Goal: Information Seeking & Learning: Learn about a topic

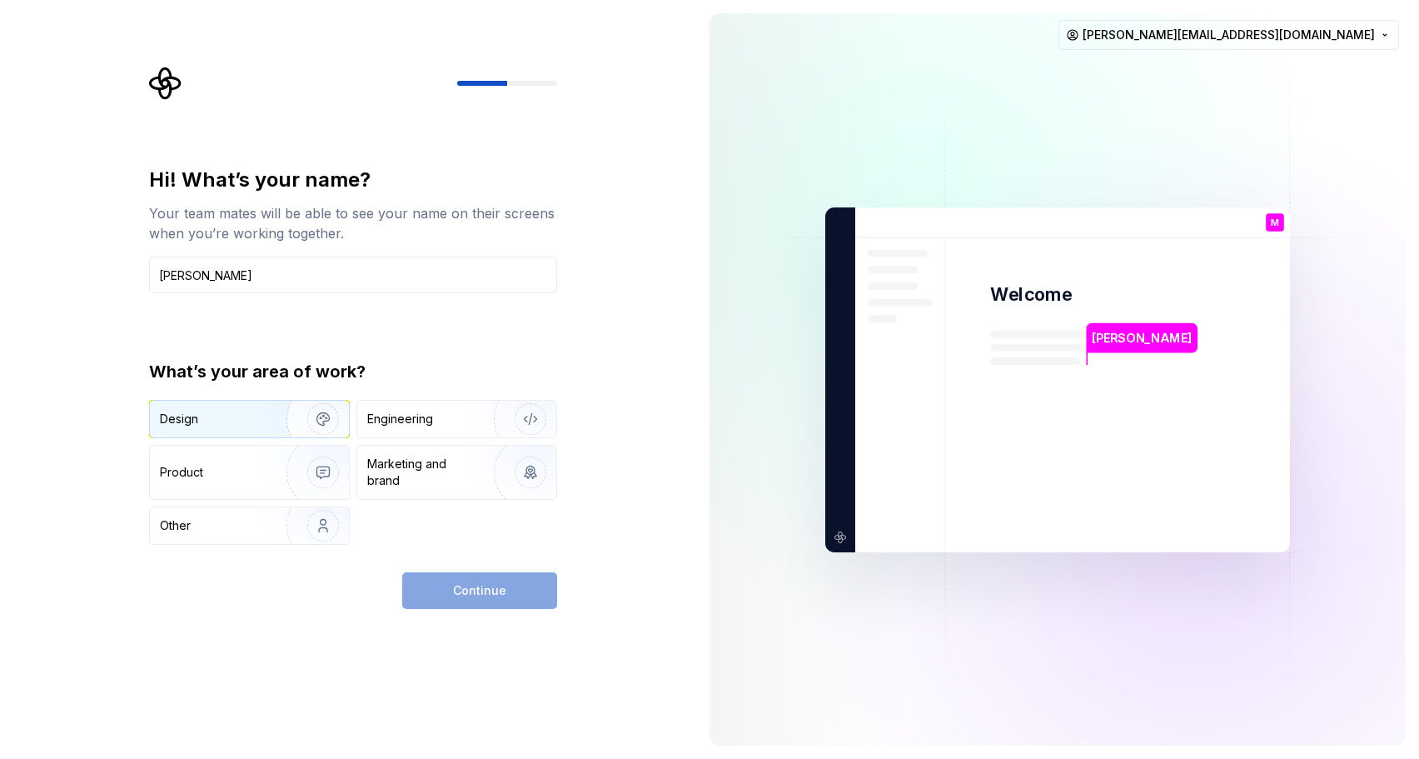
type input "[PERSON_NAME]"
click at [305, 411] on img "button" at bounding box center [312, 419] width 107 height 112
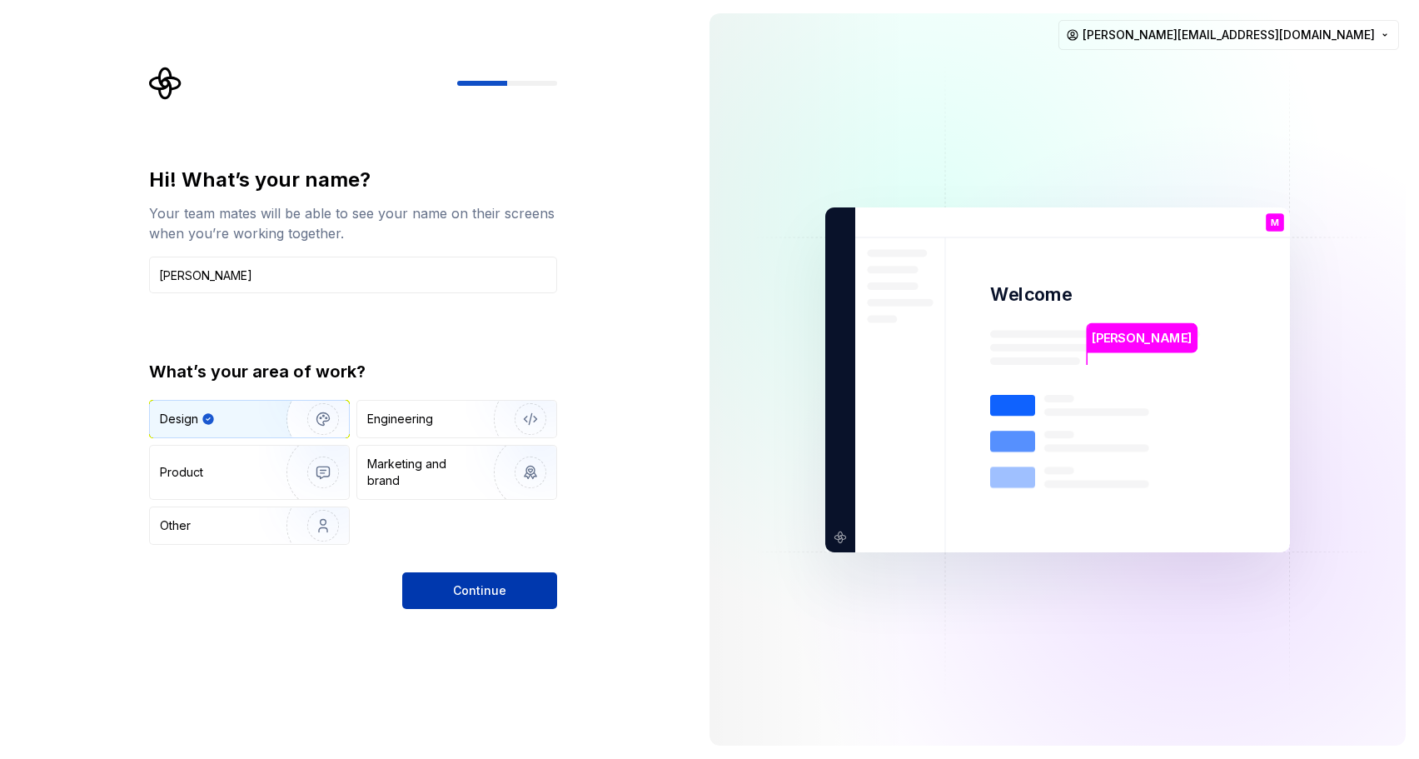
click at [479, 587] on span "Continue" at bounding box center [479, 590] width 53 height 17
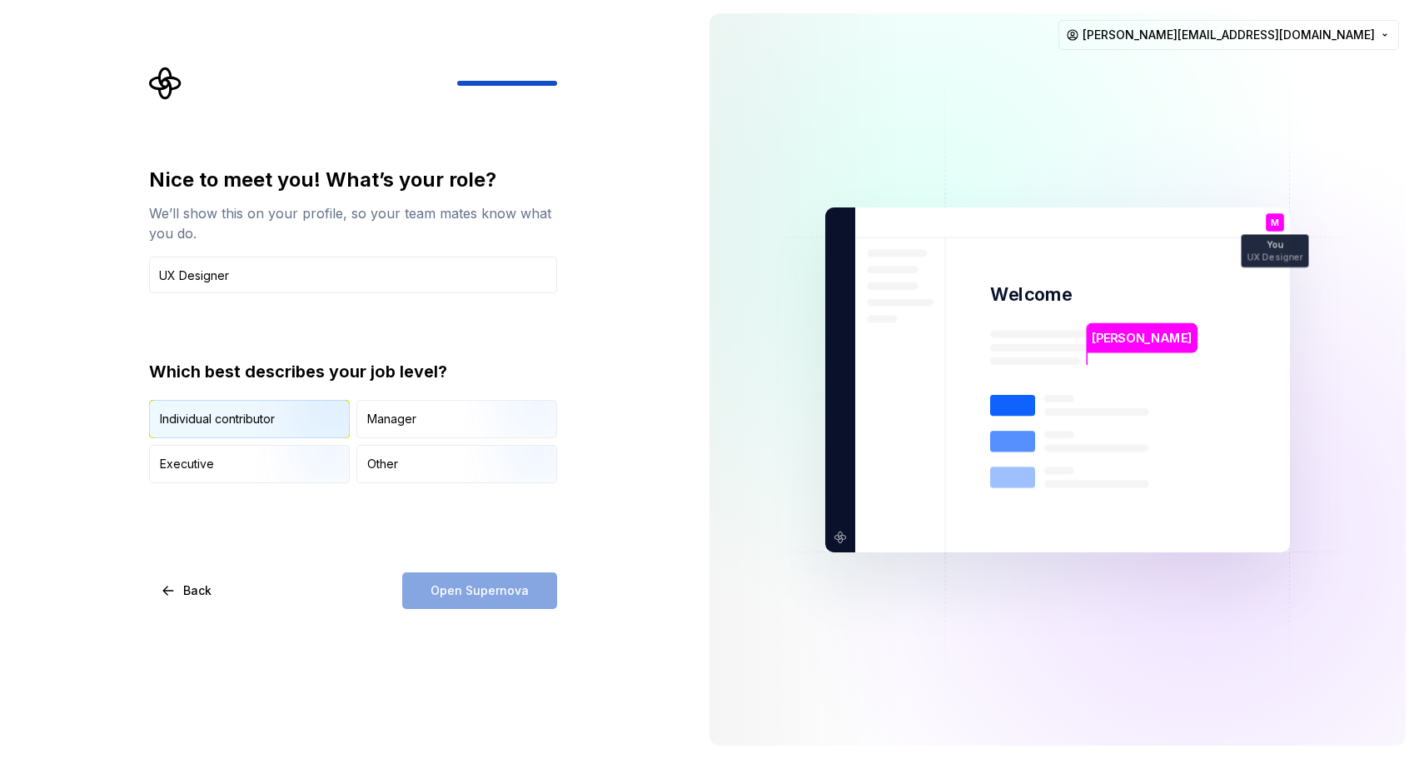
type input "UX Designer"
click at [319, 426] on img "button" at bounding box center [309, 440] width 107 height 112
click at [488, 590] on span "Open Supernova" at bounding box center [480, 590] width 98 height 17
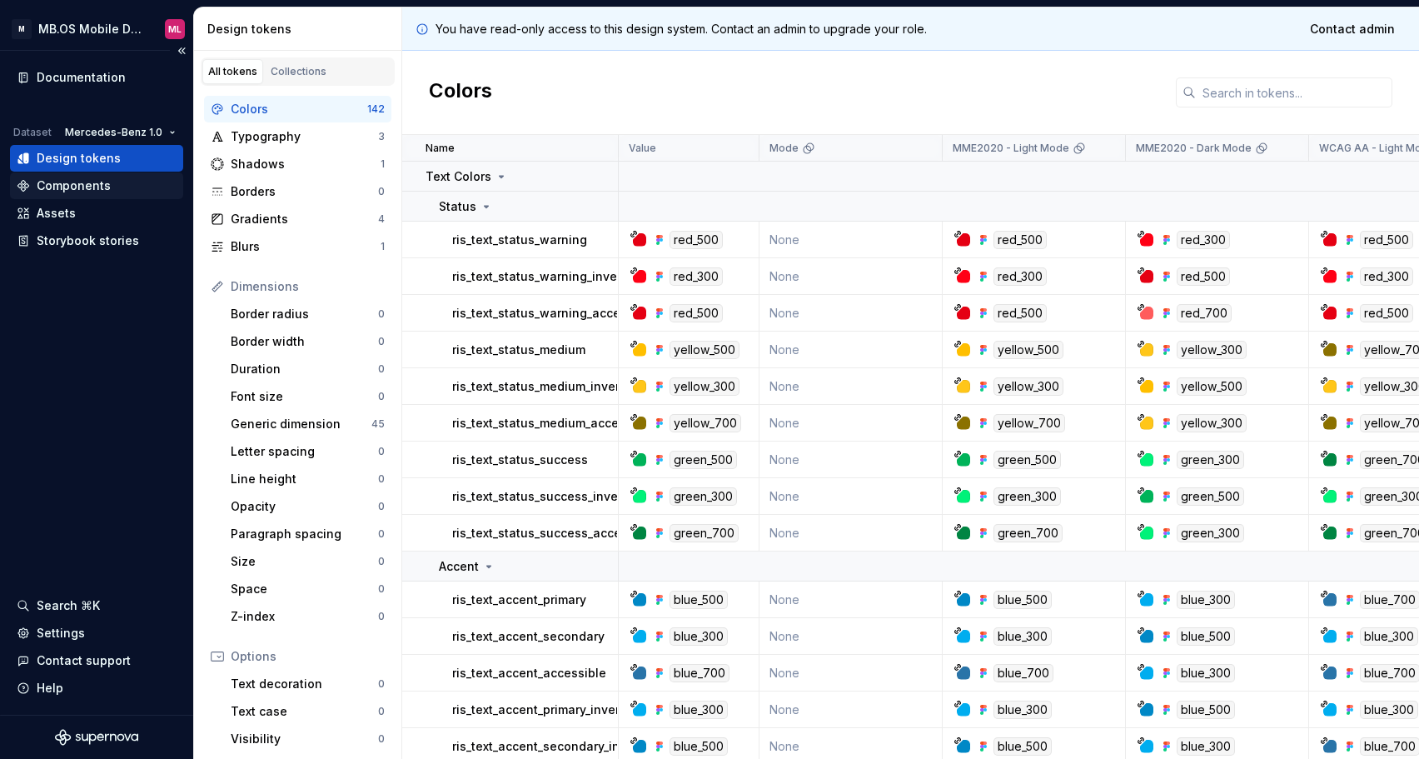
click at [90, 187] on div "Components" at bounding box center [74, 185] width 74 height 17
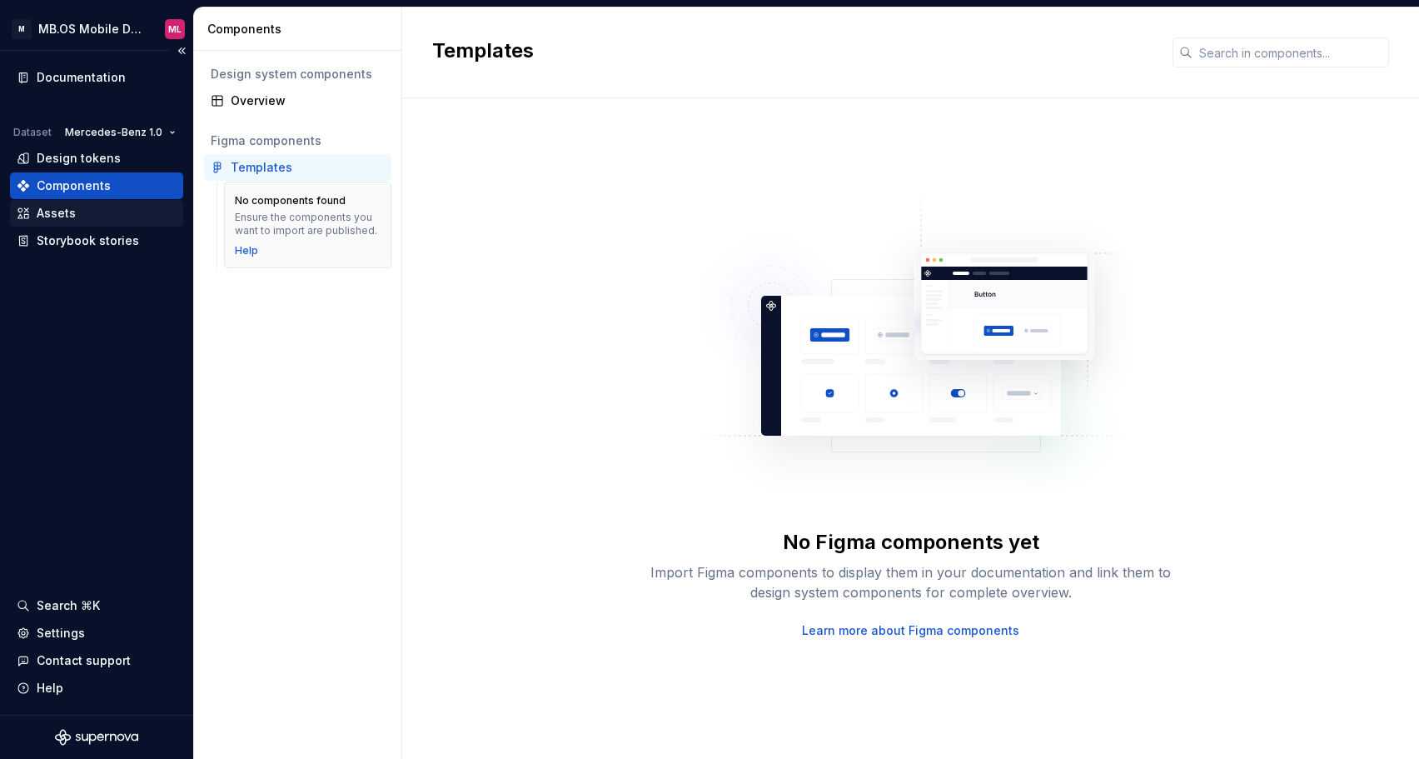
click at [89, 200] on div "Assets" at bounding box center [96, 213] width 173 height 27
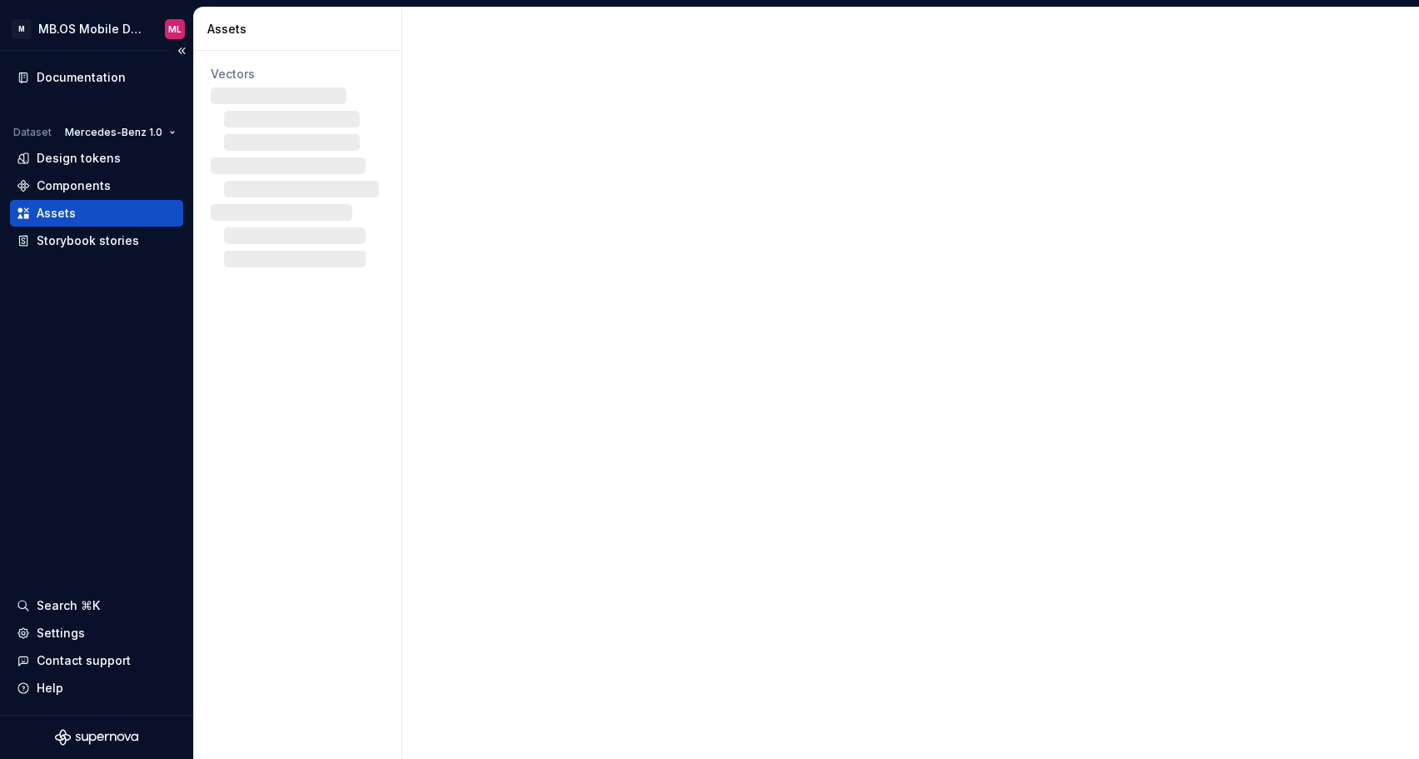
click at [89, 217] on div "Assets" at bounding box center [97, 213] width 160 height 17
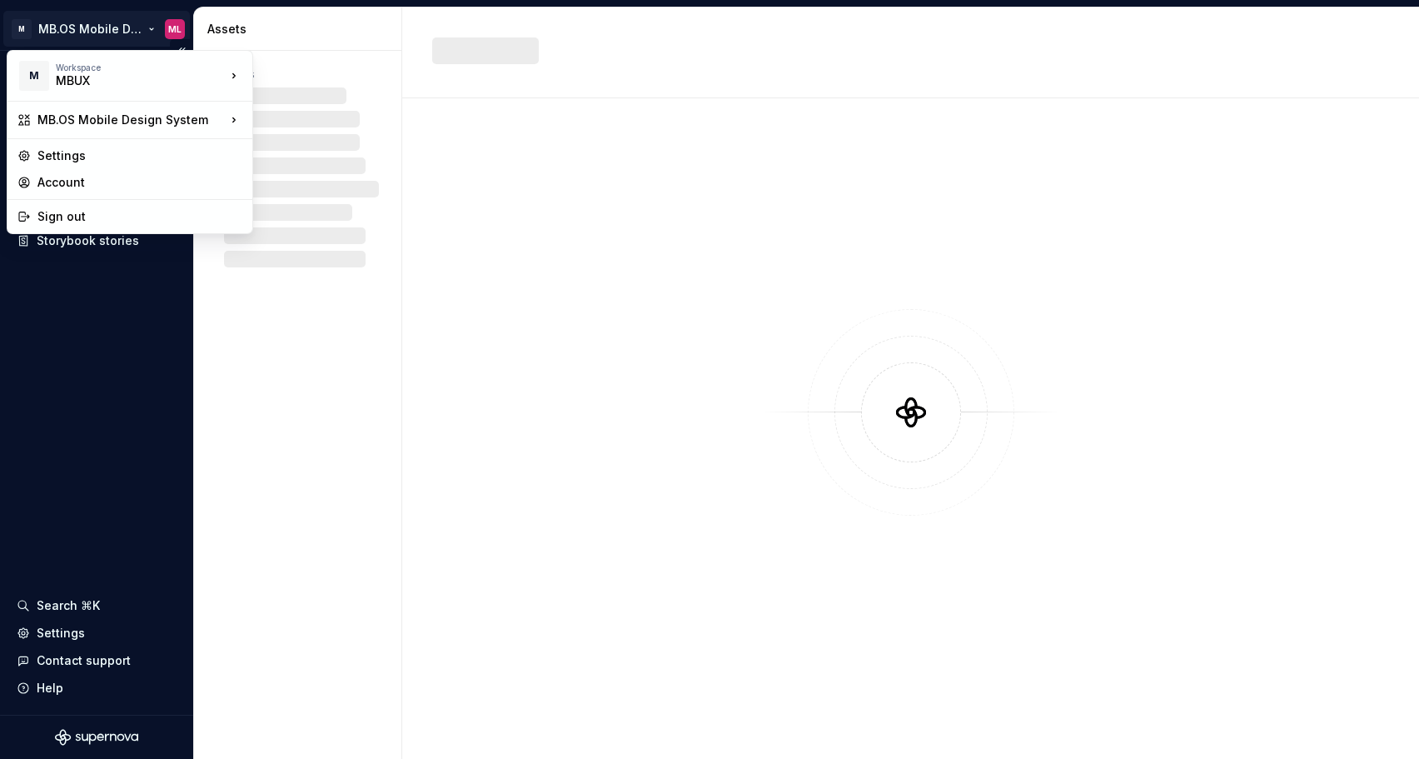
click at [124, 33] on html "M MB.OS Mobile Design System ML Documentation Dataset Mercedes-Benz 1.0 Design …" at bounding box center [709, 379] width 1419 height 759
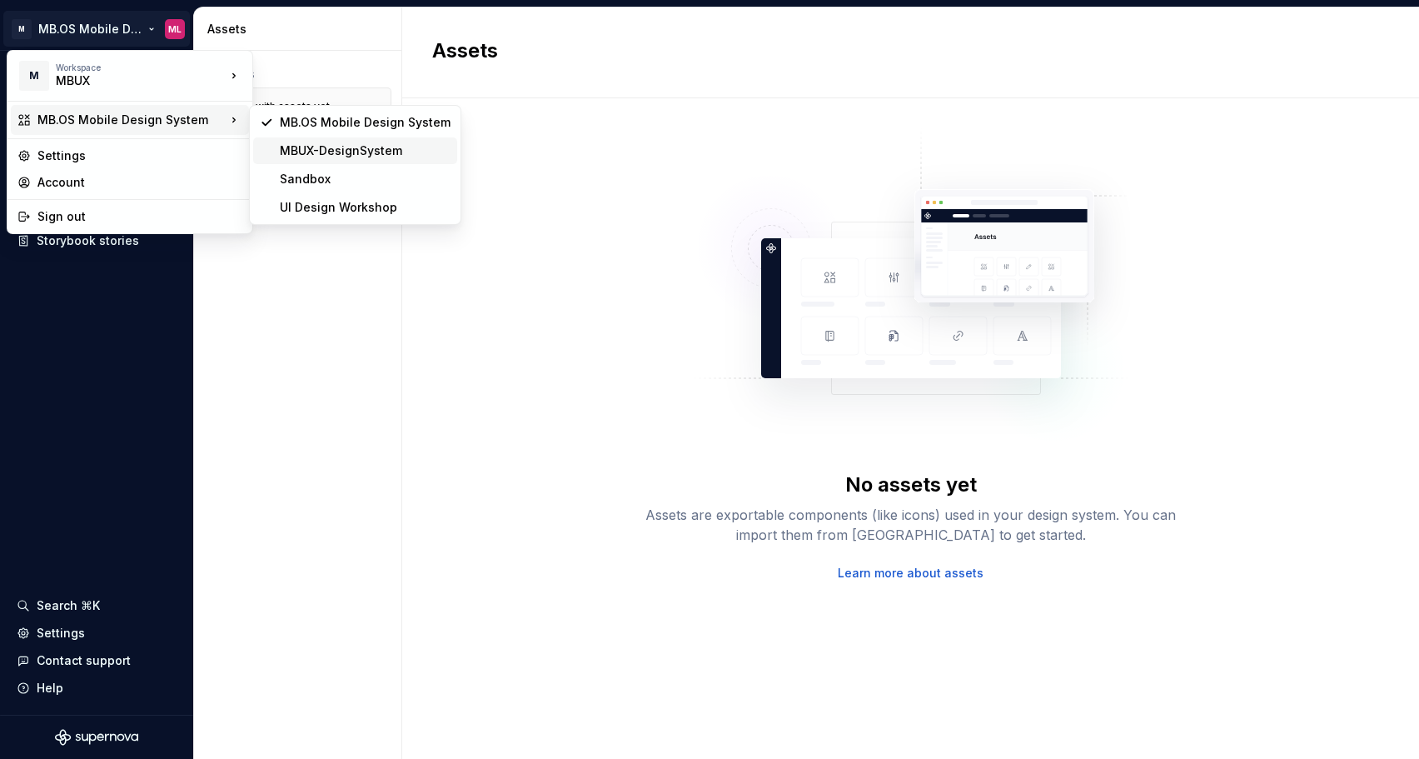
click at [348, 144] on div "MBUX-DesignSystem" at bounding box center [365, 150] width 171 height 17
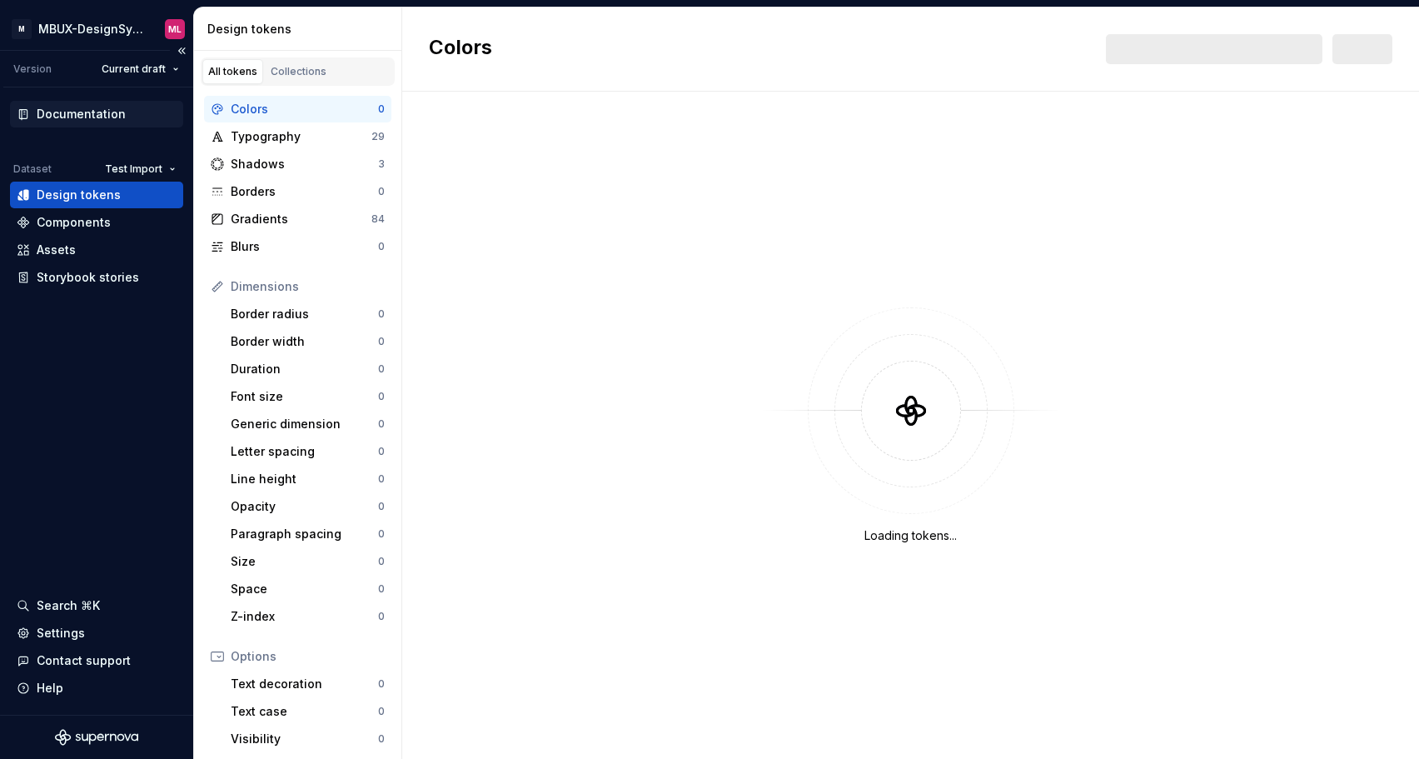
click at [90, 118] on div "Documentation" at bounding box center [81, 114] width 89 height 17
